Goal: Information Seeking & Learning: Learn about a topic

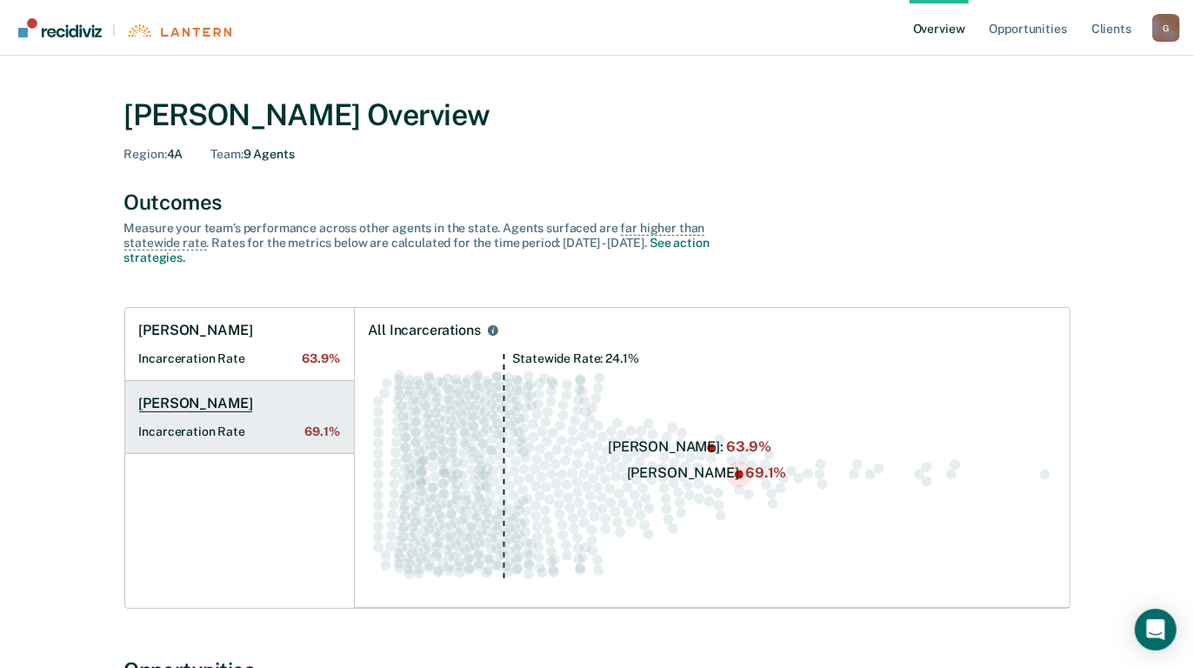
click at [198, 428] on Rate "Incarceration Rate 69.1%" at bounding box center [239, 431] width 201 height 15
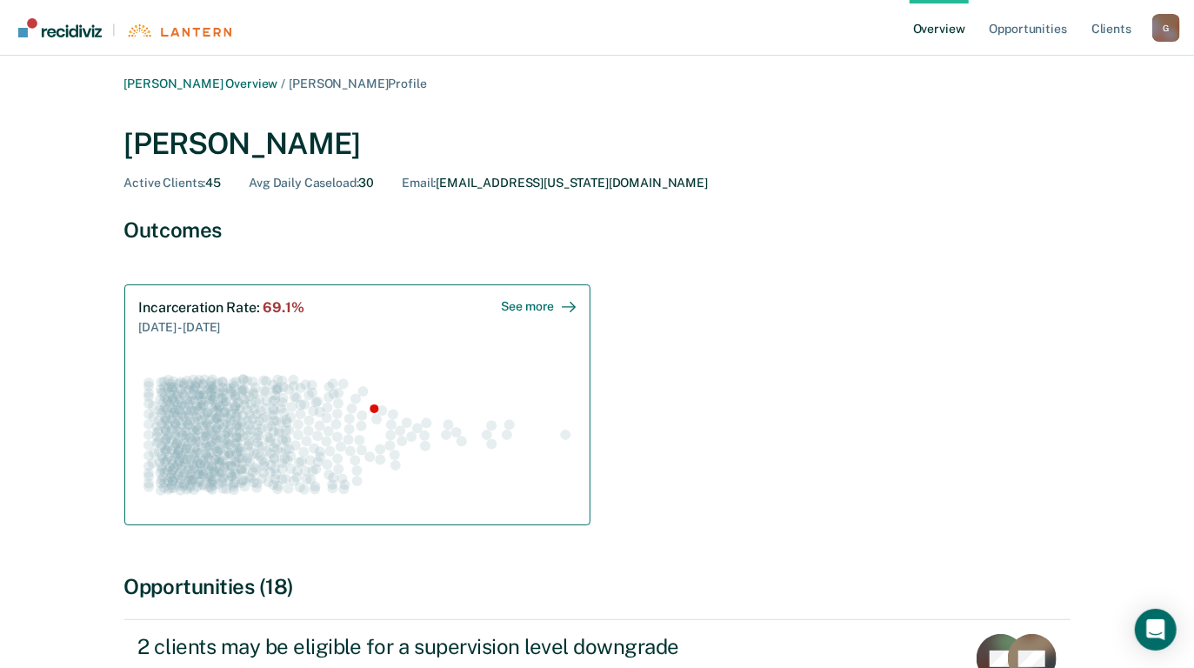
click at [536, 305] on div "See more" at bounding box center [539, 306] width 74 height 15
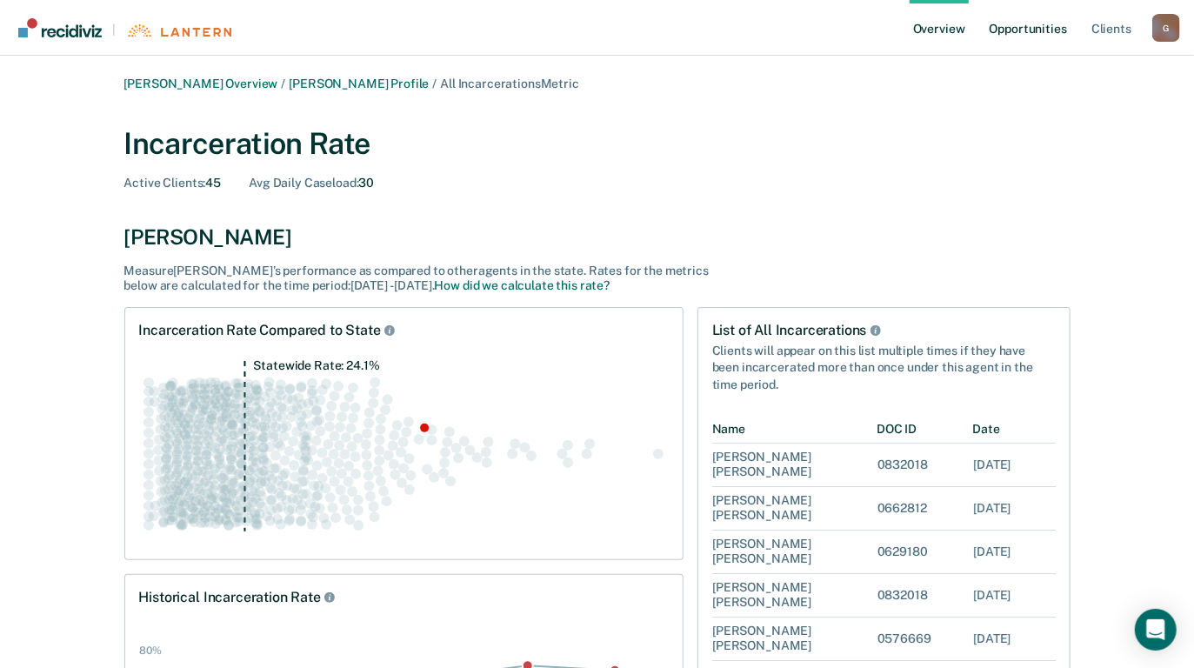
click at [1036, 38] on link "Opportunities" at bounding box center [1028, 28] width 84 height 56
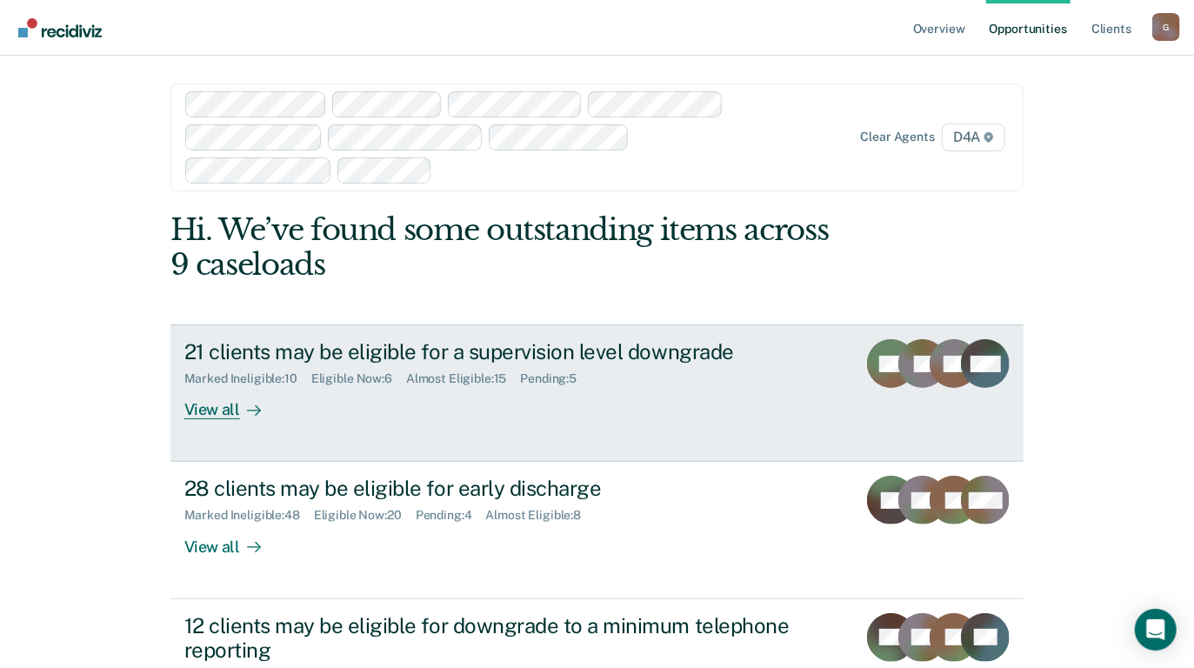
click at [214, 404] on div "View all" at bounding box center [232, 403] width 97 height 34
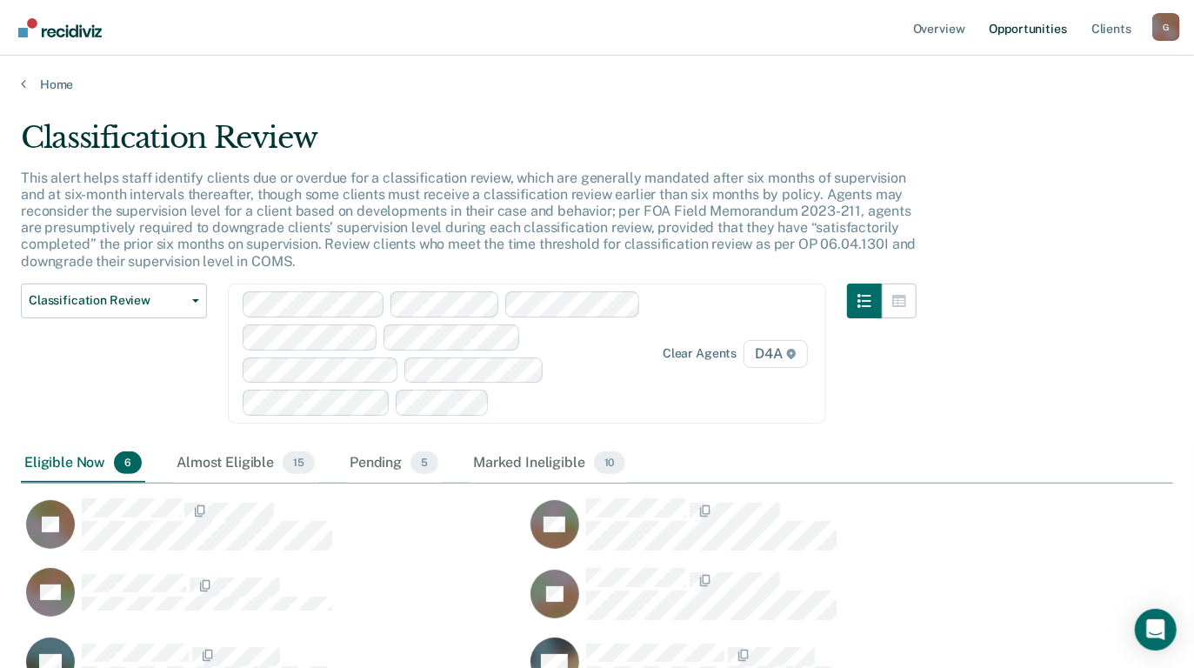
click at [1016, 22] on link "Opportunities" at bounding box center [1028, 28] width 84 height 56
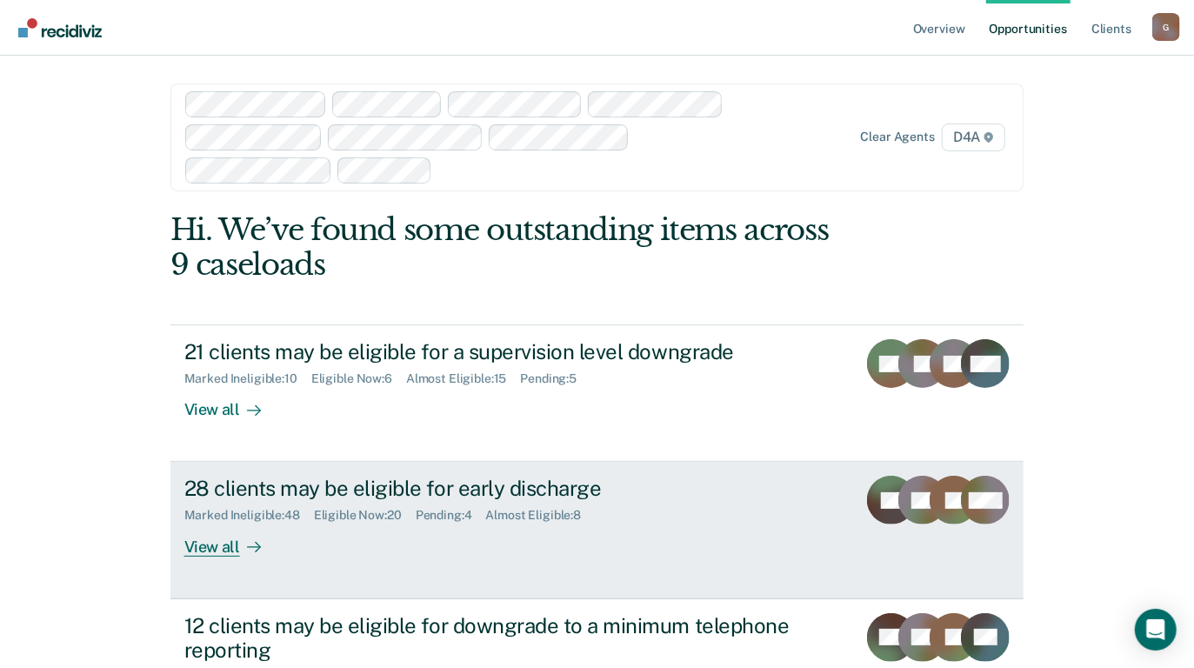
click at [212, 540] on div "View all" at bounding box center [232, 540] width 97 height 34
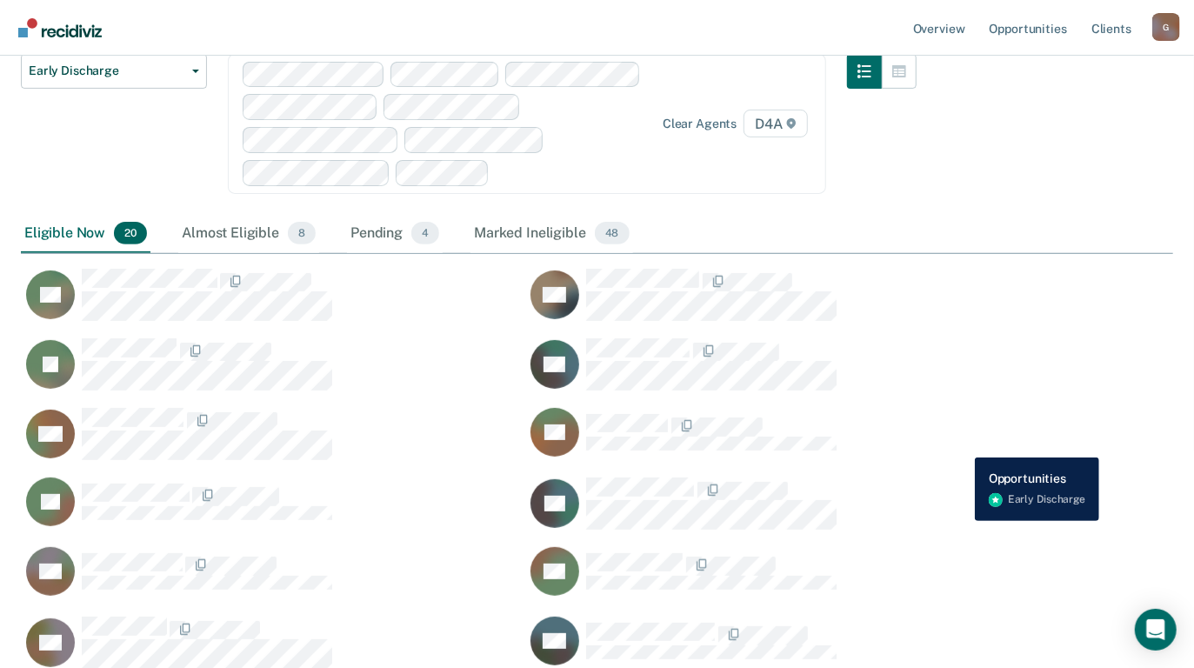
scroll to position [110, 0]
